Goal: Submit feedback/report problem: Submit feedback/report problem

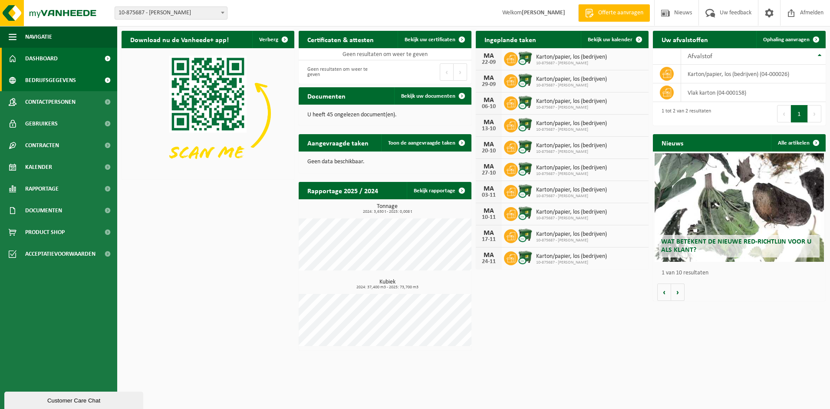
click at [51, 79] on span "Bedrijfsgegevens" at bounding box center [50, 80] width 51 height 22
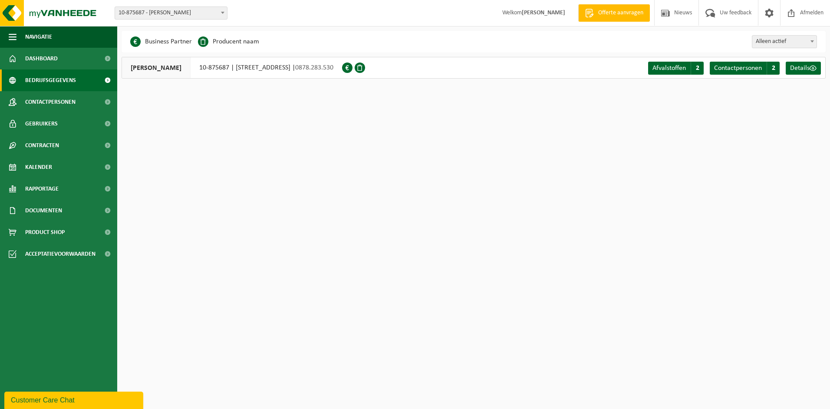
click at [154, 66] on span "[PERSON_NAME]" at bounding box center [156, 67] width 69 height 21
click at [228, 68] on div "PEDRO SOETE 10-875687 | LANGEMARKSEWEG 10, 8904 BOEZINGE | 0878.283.530" at bounding box center [231, 68] width 220 height 22
click at [807, 67] on span "Details" at bounding box center [800, 68] width 20 height 7
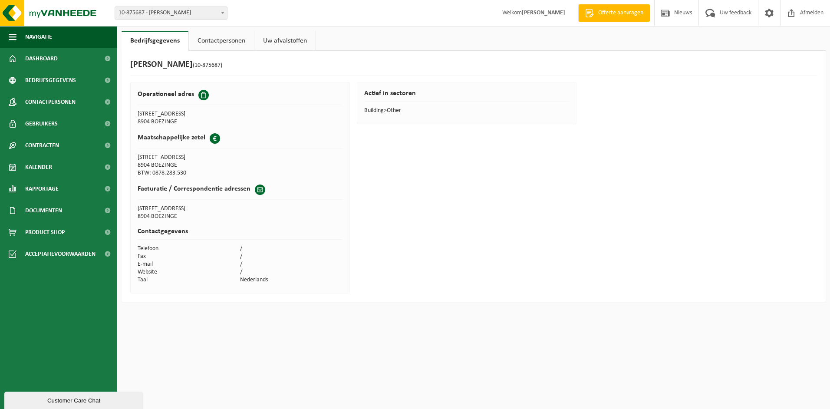
click at [202, 95] on span at bounding box center [203, 95] width 10 height 10
click at [224, 120] on td "8904 BOEZINGE" at bounding box center [189, 122] width 102 height 8
click at [63, 397] on div "Customer Care Chat" at bounding box center [74, 400] width 126 height 7
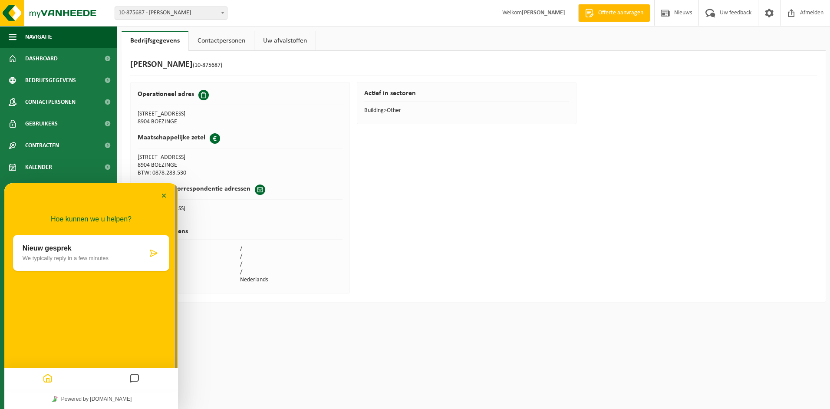
click at [74, 262] on div "Nieuw gesprek We typically reply in a few minutes" at bounding box center [91, 253] width 156 height 36
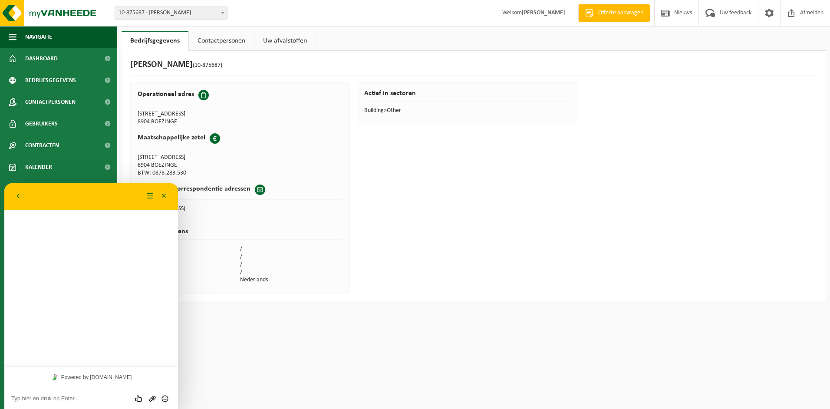
click at [30, 401] on textarea at bounding box center [91, 398] width 160 height 7
click at [101, 398] on textarea "Beste, na tal van opmerkingen en tevergeefse" at bounding box center [91, 398] width 160 height 7
click at [130, 398] on textarea "Beste, na tal van opmerkingen en tevergeefse" at bounding box center [91, 398] width 160 height 7
click at [122, 397] on textarea "Beste, na tal van opmerkingen en tevergeefse" at bounding box center [91, 398] width 160 height 7
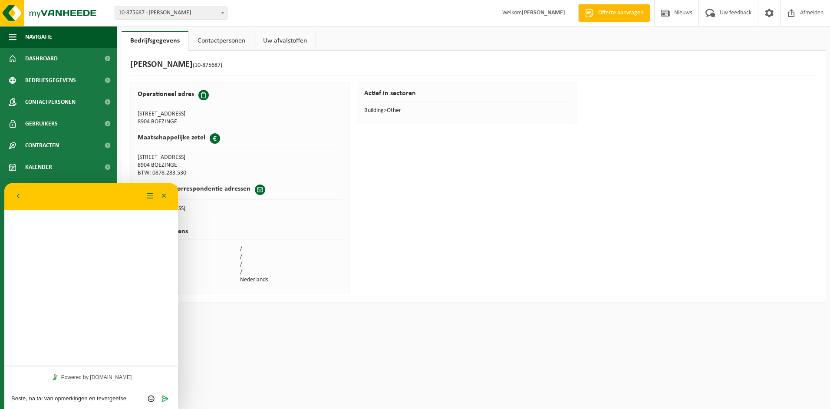
click at [122, 397] on textarea "Beste, na tal van opmerkingen en tevergeefse" at bounding box center [91, 398] width 160 height 7
click at [103, 398] on textarea "Beste, na tal van opmerkingen en tevergeefse" at bounding box center [91, 398] width 160 height 7
click at [134, 400] on textarea "Beste, na tal van opmerkingen en te vergeefse" at bounding box center [91, 398] width 160 height 7
click at [24, 397] on textarea "Beste, na tal van opmerkingen en te vergeefse ophalingen wordt het stilaan tijd…" at bounding box center [91, 389] width 160 height 26
click at [84, 397] on textarea "Beste, na tal van opmerkingen en te vergeefse ophalingen wordt het stilaan tijd…" at bounding box center [91, 389] width 160 height 26
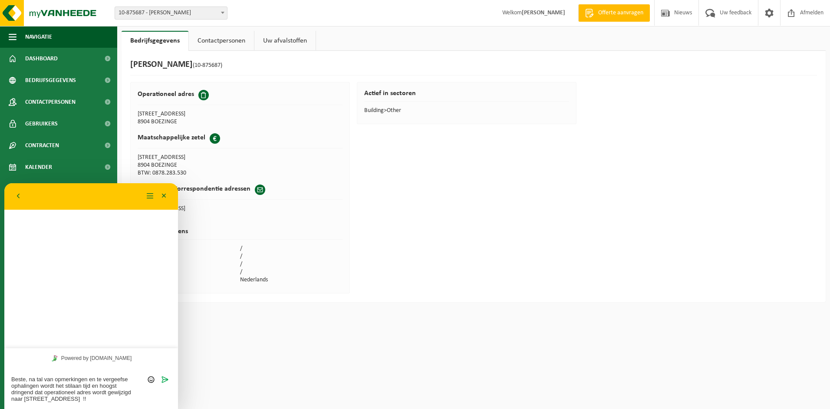
drag, startPoint x: 84, startPoint y: 398, endPoint x: 24, endPoint y: 399, distance: 59.9
click at [24, 399] on textarea "Beste, na tal van opmerkingen en te vergeefse ophalingen wordt het stilaan tijd…" at bounding box center [91, 389] width 160 height 26
type textarea "Beste, na tal van opmerkingen en te vergeefse ophalingen wordt het stilaan tijd…"
click at [164, 378] on icon "Verzenden" at bounding box center [165, 379] width 8 height 8
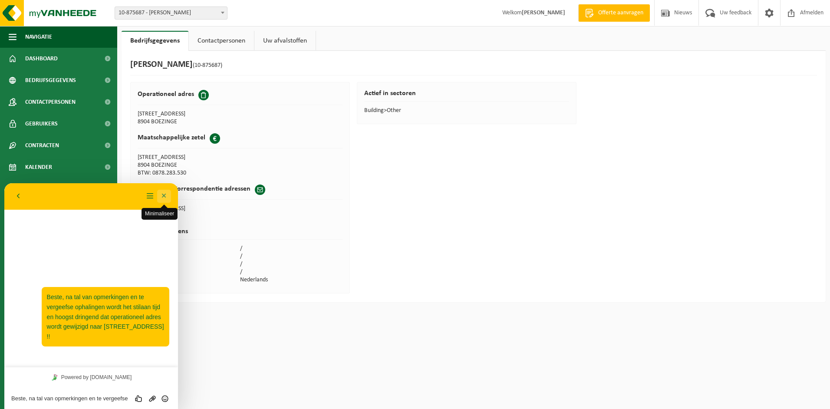
click at [165, 197] on button "Minimaliseer" at bounding box center [164, 196] width 14 height 13
